Goal: Task Accomplishment & Management: Use online tool/utility

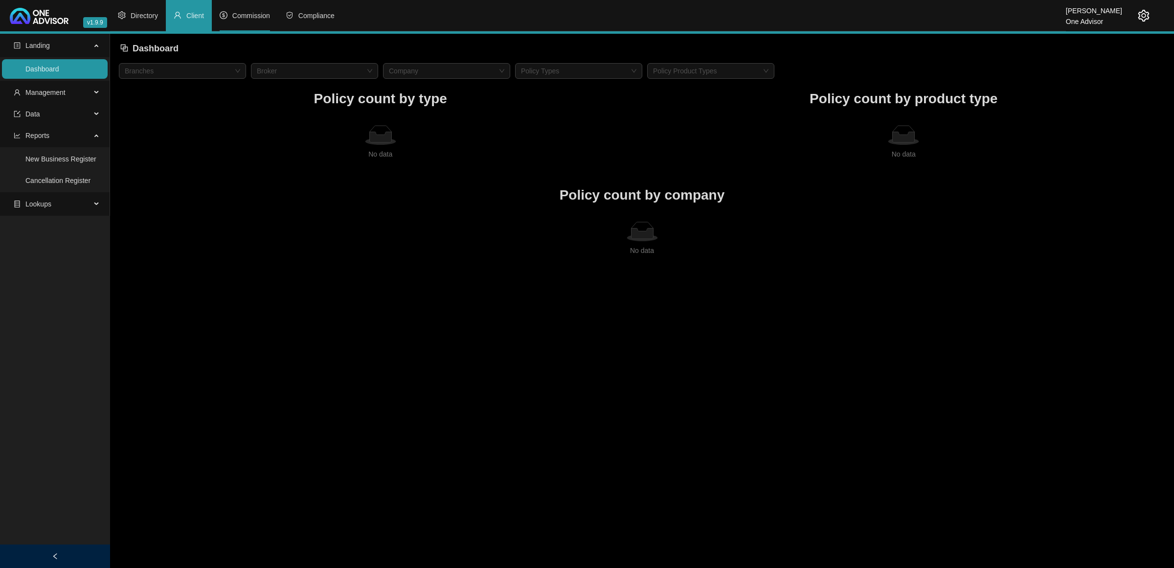
drag, startPoint x: 246, startPoint y: 16, endPoint x: 1174, endPoint y: 519, distance: 1054.8
click at [246, 15] on span "Commission" at bounding box center [251, 16] width 38 height 8
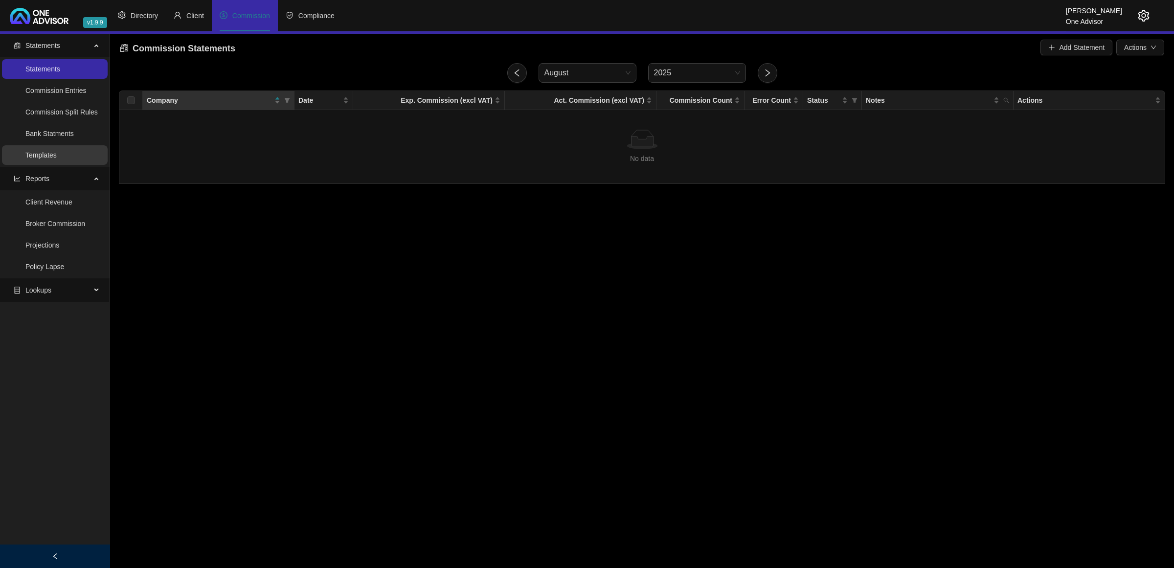
click at [26, 151] on link "Templates" at bounding box center [40, 155] width 31 height 8
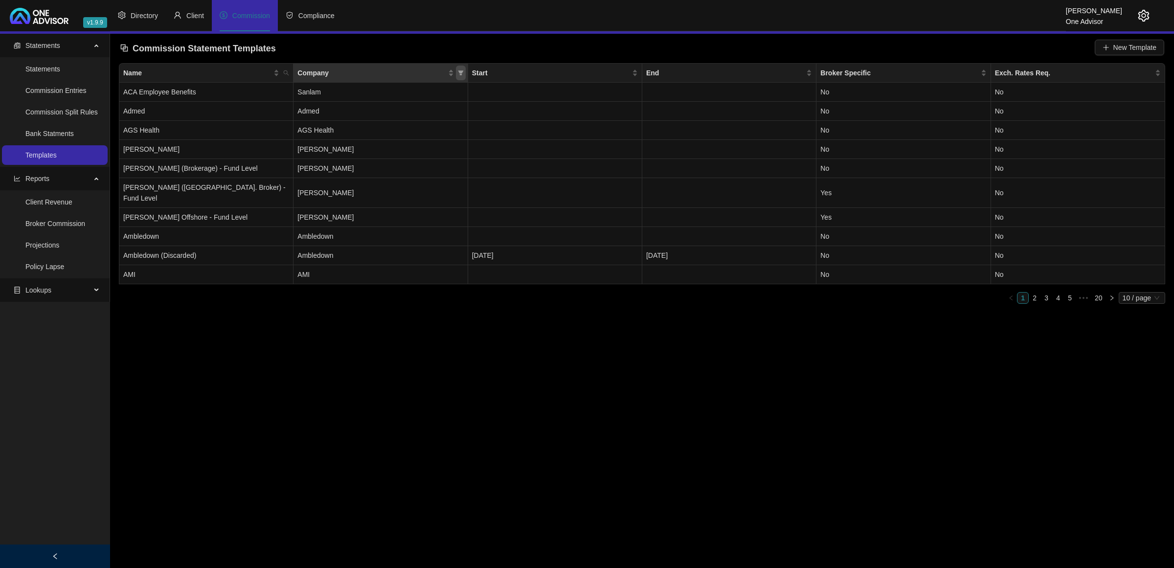
click at [463, 72] on icon "filter" at bounding box center [461, 73] width 6 height 6
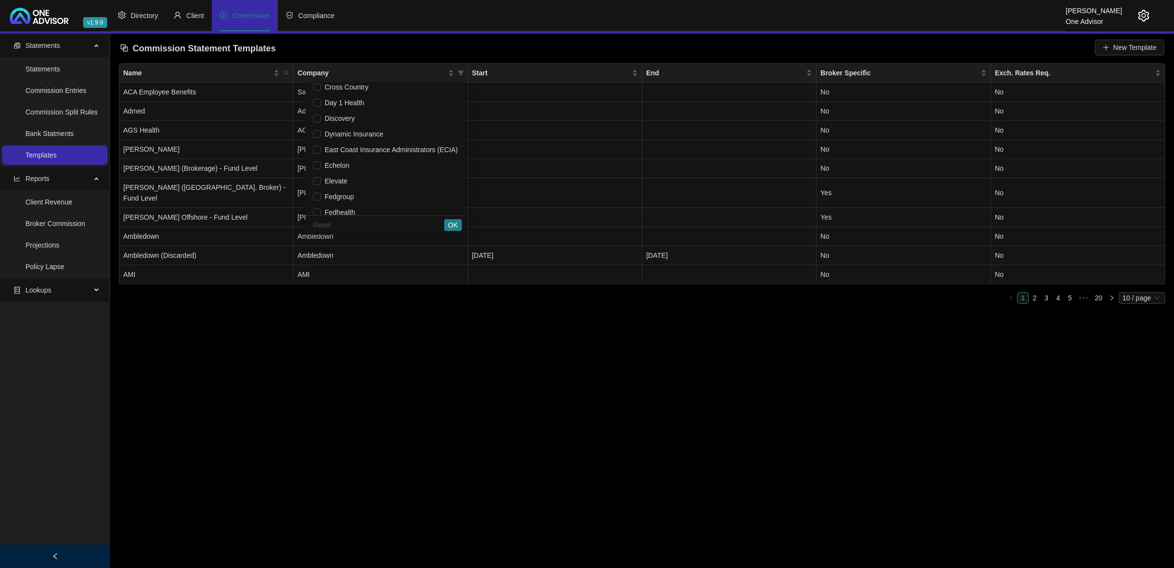
scroll to position [428, 0]
click at [369, 145] on span "Elevate" at bounding box center [385, 149] width 145 height 11
checkbox input "true"
click at [448, 221] on span "OK" at bounding box center [453, 225] width 10 height 11
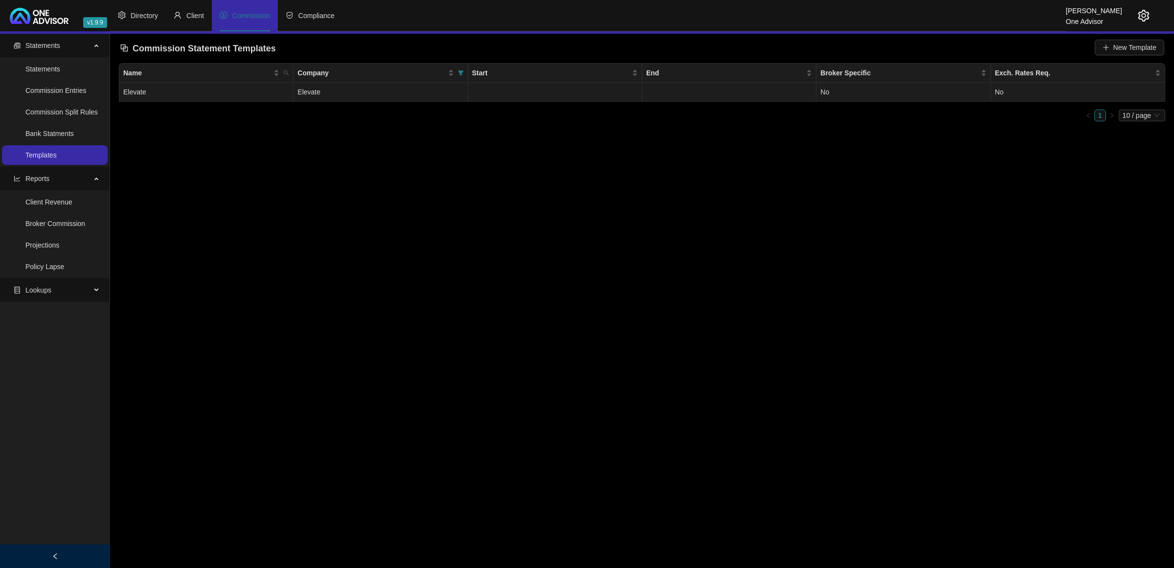
click at [399, 87] on td "Elevate" at bounding box center [381, 92] width 174 height 19
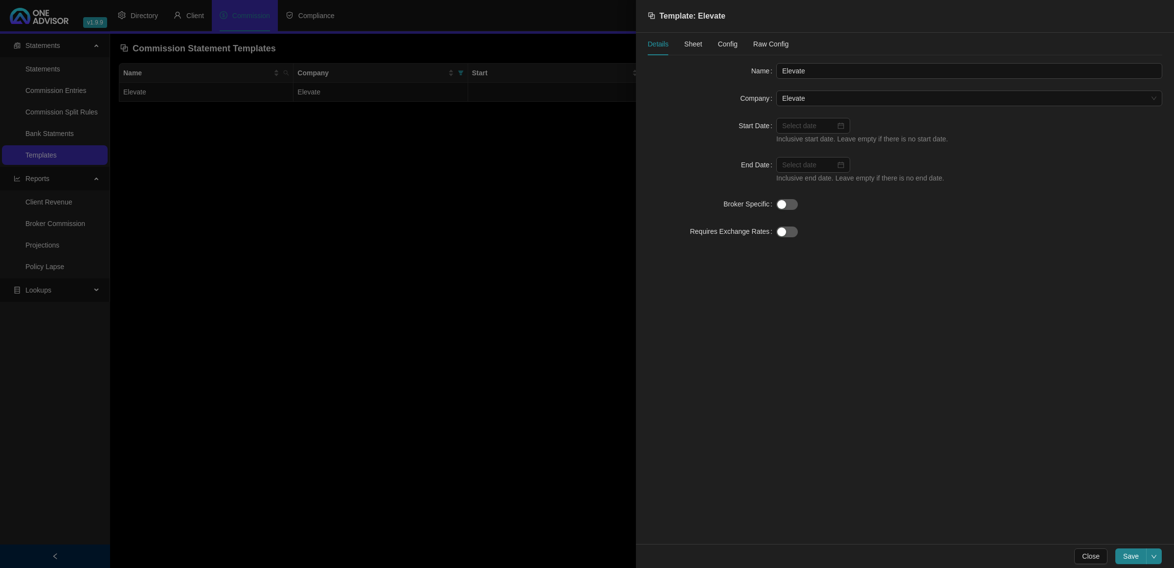
click at [698, 43] on span "Sheet" at bounding box center [694, 44] width 18 height 7
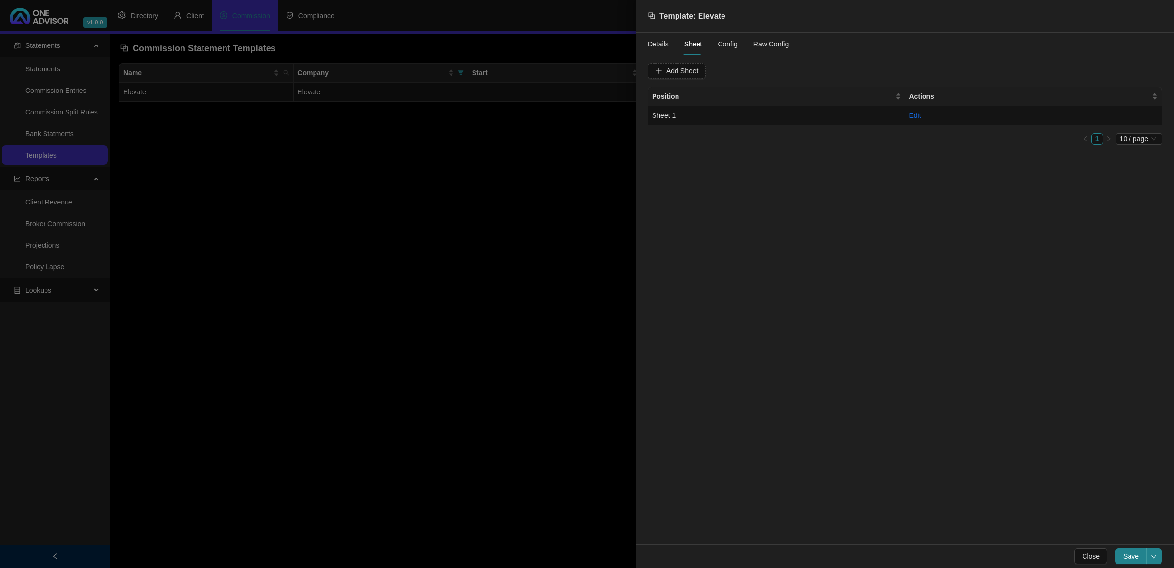
click at [732, 43] on span "Config" at bounding box center [728, 44] width 20 height 7
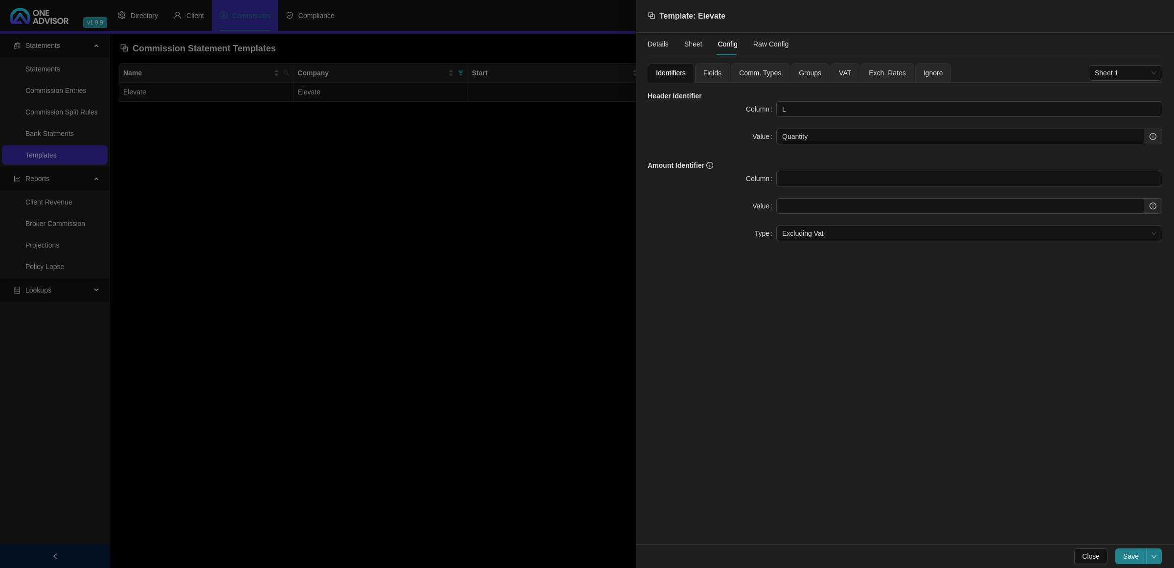
click at [705, 75] on span "Fields" at bounding box center [713, 72] width 18 height 7
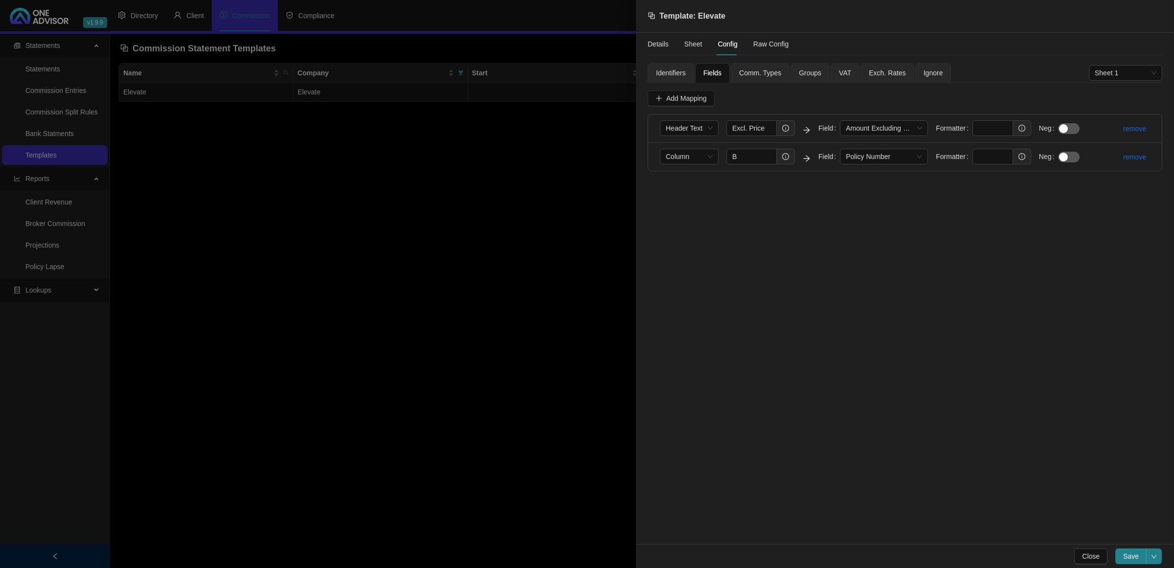
click at [673, 72] on span "Identifiers" at bounding box center [671, 72] width 30 height 7
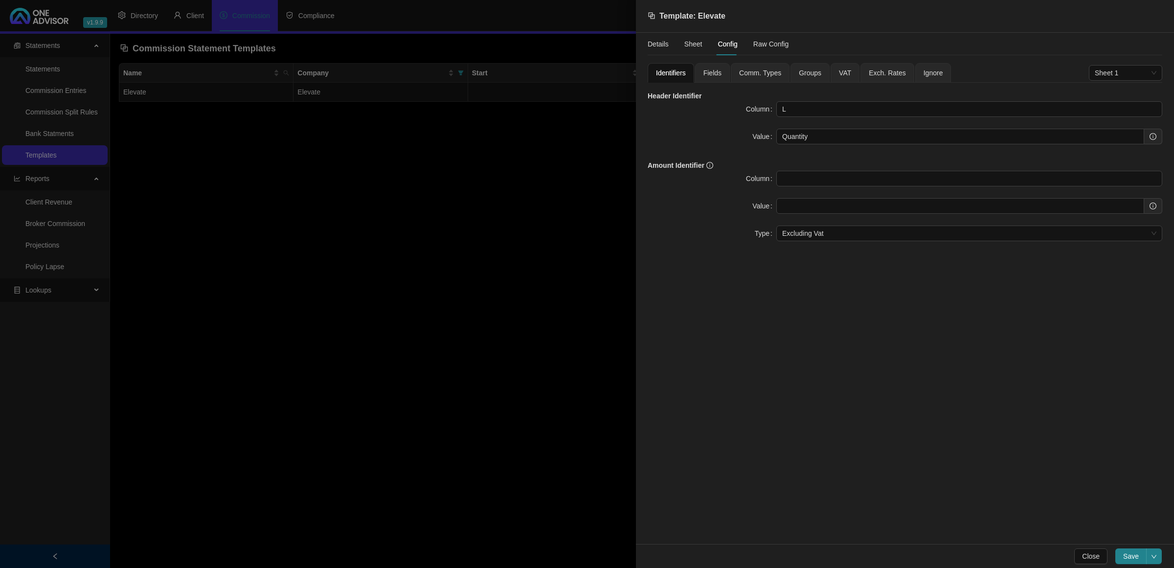
click at [710, 69] on span "Fields" at bounding box center [713, 72] width 18 height 7
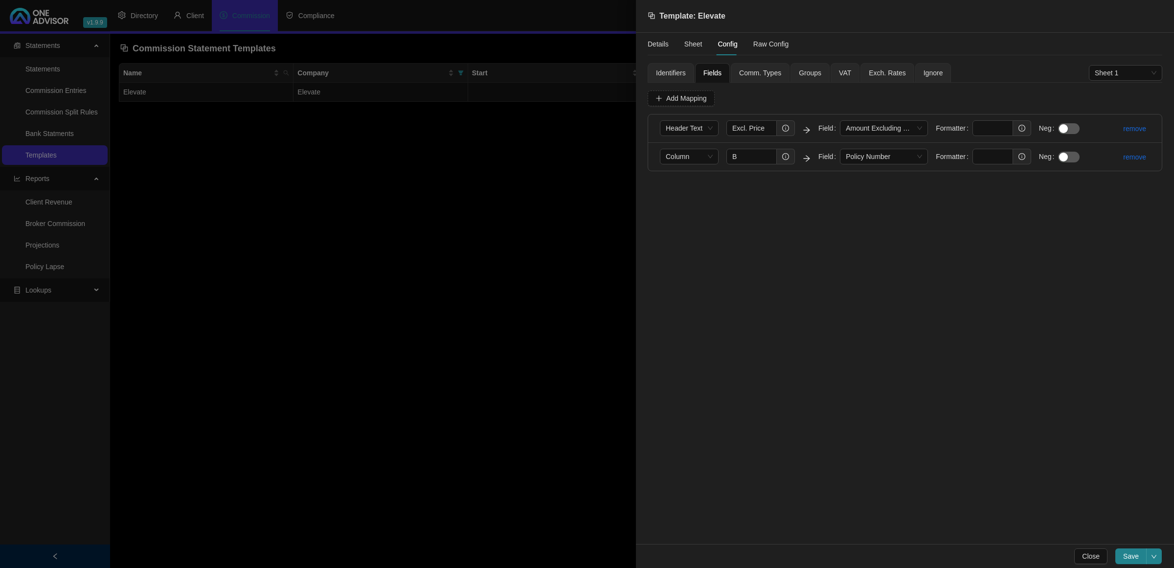
click at [664, 71] on span "Identifiers" at bounding box center [671, 72] width 30 height 7
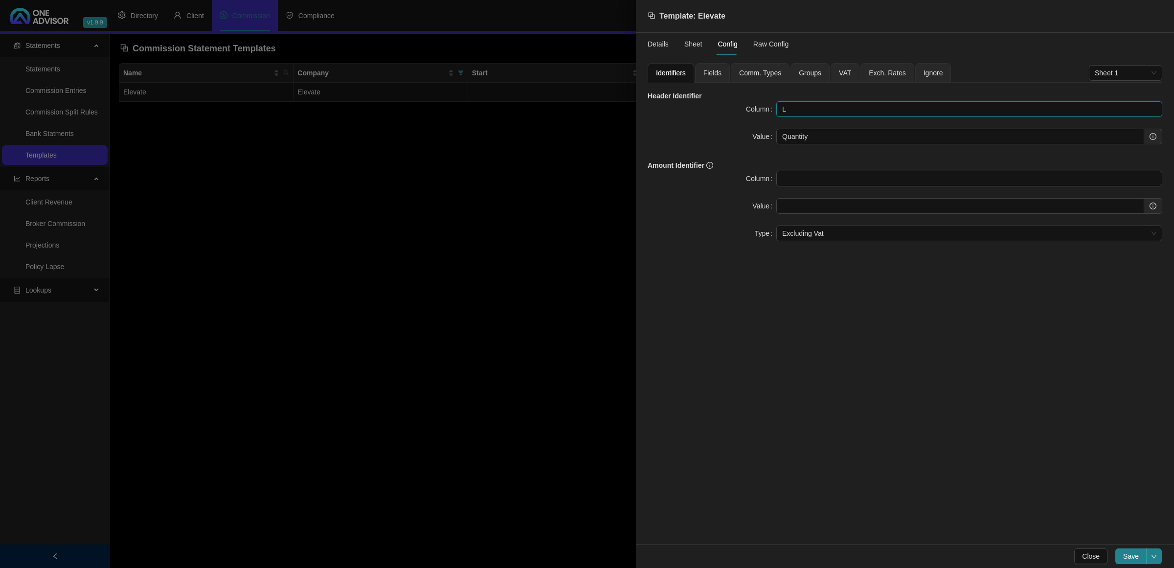
drag, startPoint x: 834, startPoint y: 105, endPoint x: 737, endPoint y: 92, distance: 98.3
click at [737, 92] on div "Header Identifier Column L Value Quantity Amount Identifier Column Value Type E…" at bounding box center [905, 166] width 515 height 151
type input "c"
type input "C"
click at [815, 135] on input "Quantity" at bounding box center [961, 137] width 368 height 16
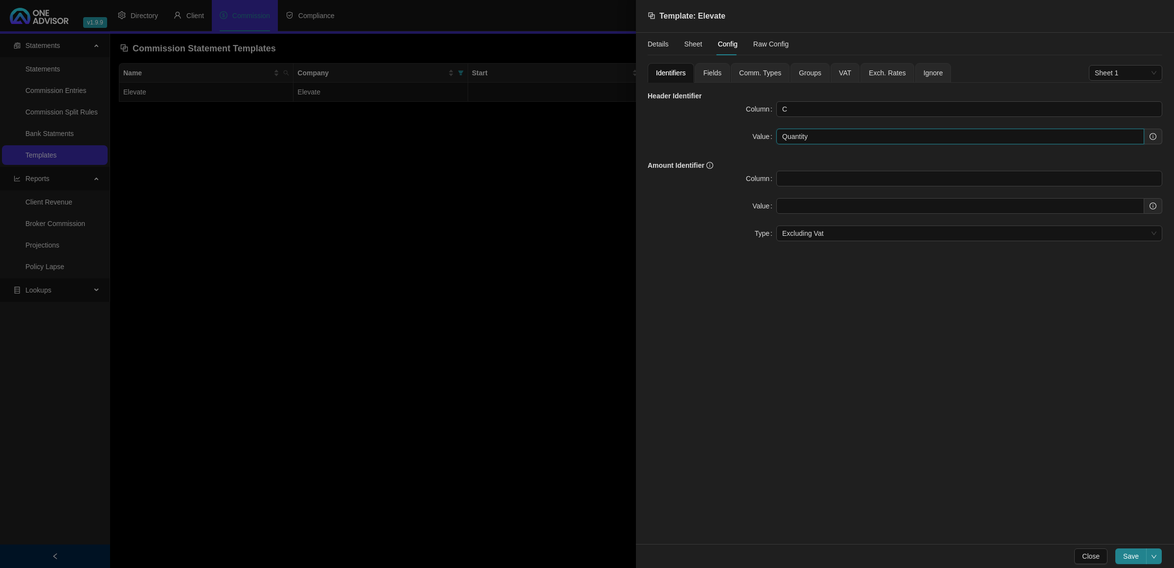
drag, startPoint x: 816, startPoint y: 137, endPoint x: 728, endPoint y: 130, distance: 87.9
click at [728, 130] on div "Value Quantity" at bounding box center [905, 137] width 515 height 16
paste input "Description"
type input "Description"
click at [1134, 558] on span "Save" at bounding box center [1132, 556] width 16 height 11
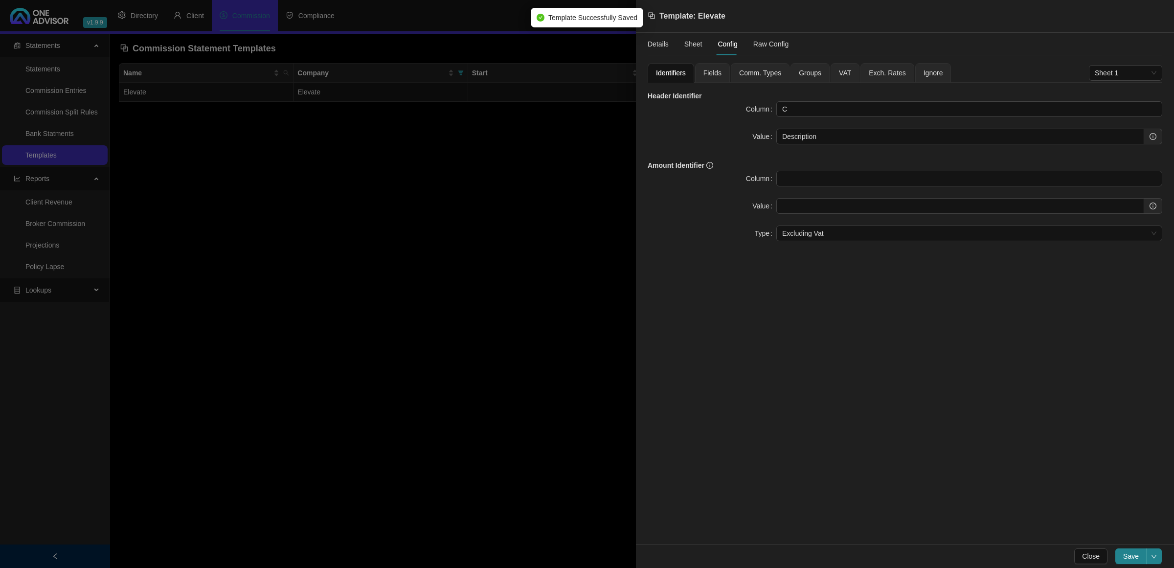
click at [517, 311] on div at bounding box center [587, 284] width 1174 height 568
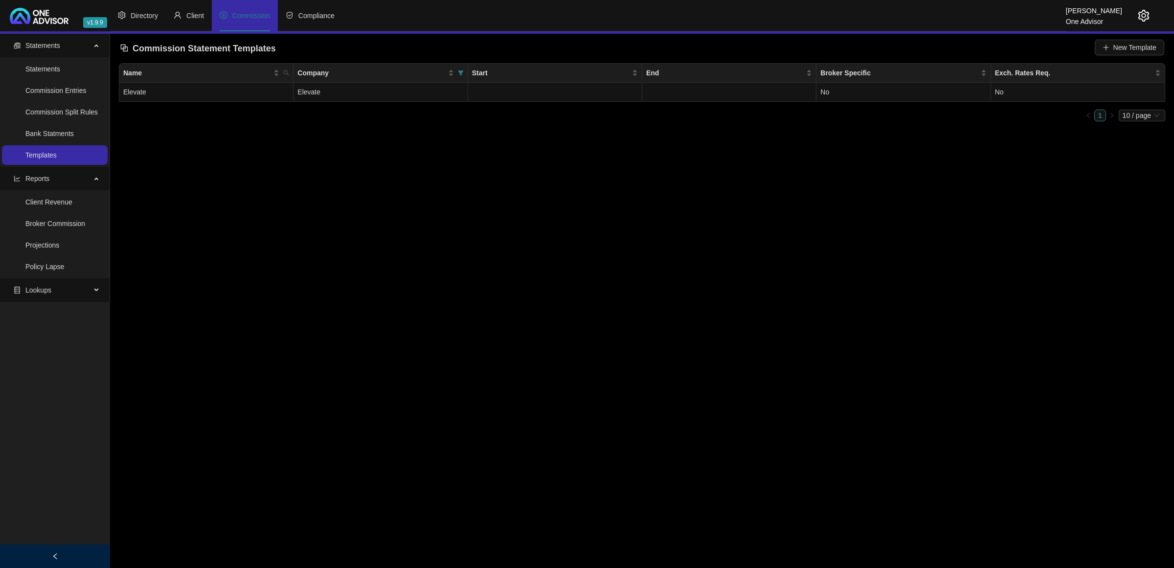
click at [1139, 13] on icon "setting" at bounding box center [1144, 16] width 11 height 12
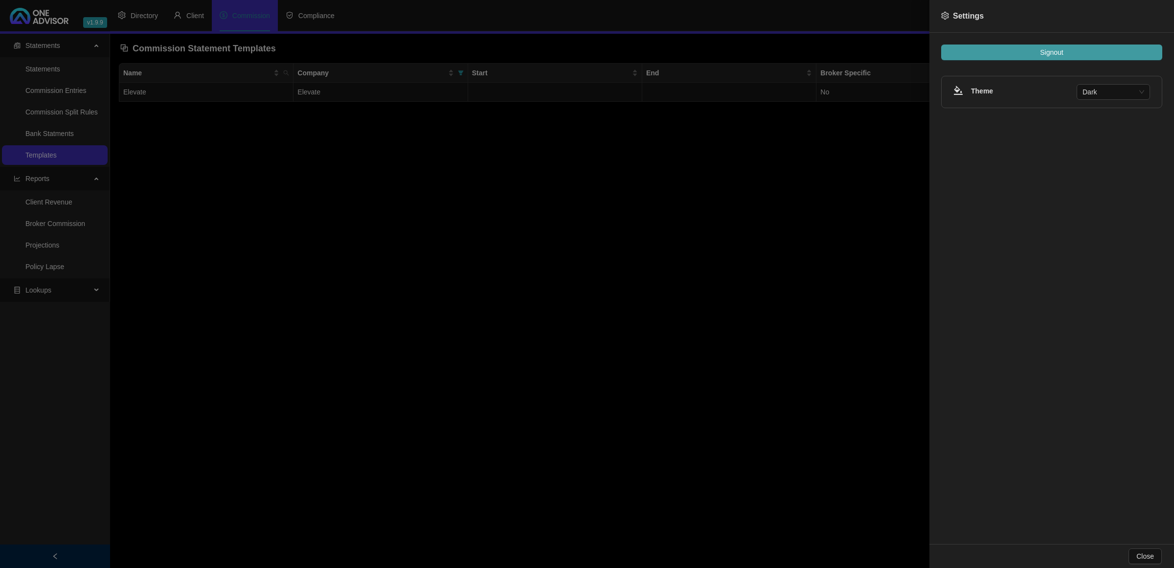
click at [1059, 54] on span "Signout" at bounding box center [1051, 52] width 23 height 11
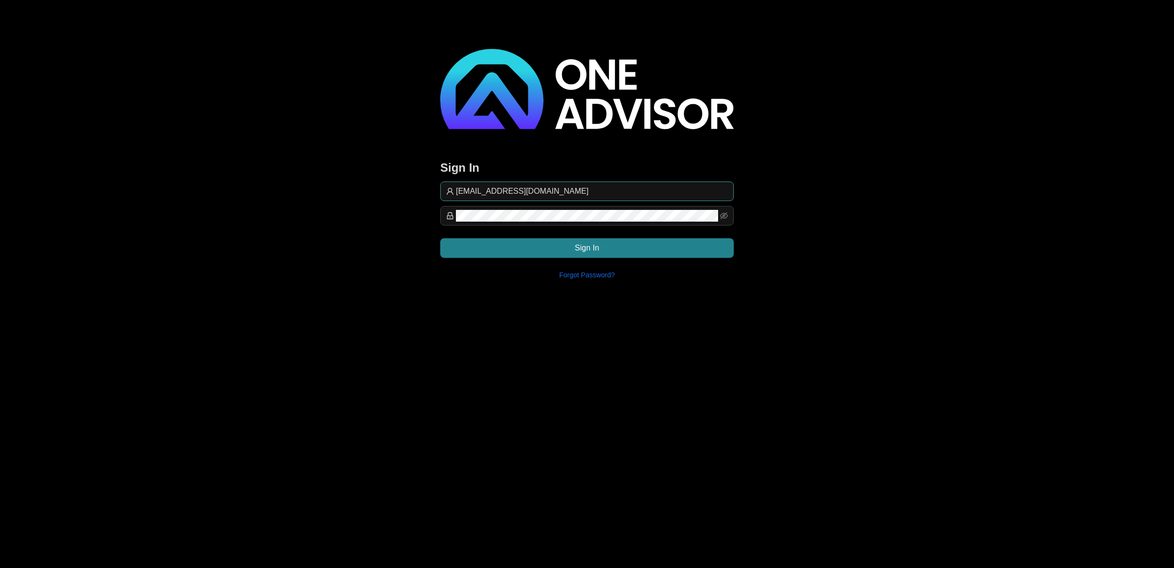
click at [607, 189] on input "[EMAIL_ADDRESS][DOMAIN_NAME]" at bounding box center [592, 191] width 272 height 12
type input "support@[PERSON_NAME]"
click at [575, 245] on span "Sign In" at bounding box center [587, 248] width 24 height 12
